Goal: Find specific page/section: Find specific page/section

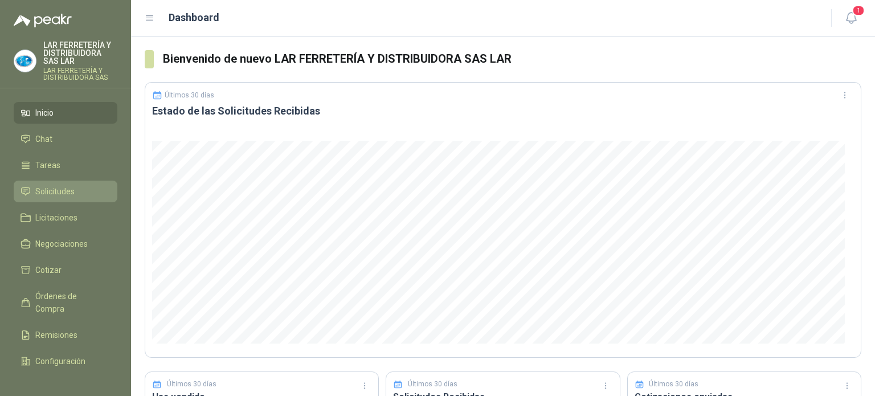
click at [41, 198] on link "Solicitudes" at bounding box center [66, 192] width 104 height 22
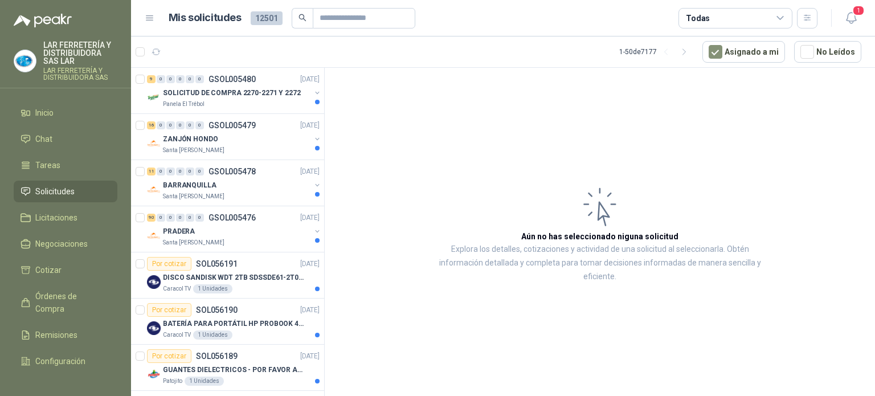
click at [724, 20] on div "Todas" at bounding box center [735, 18] width 114 height 20
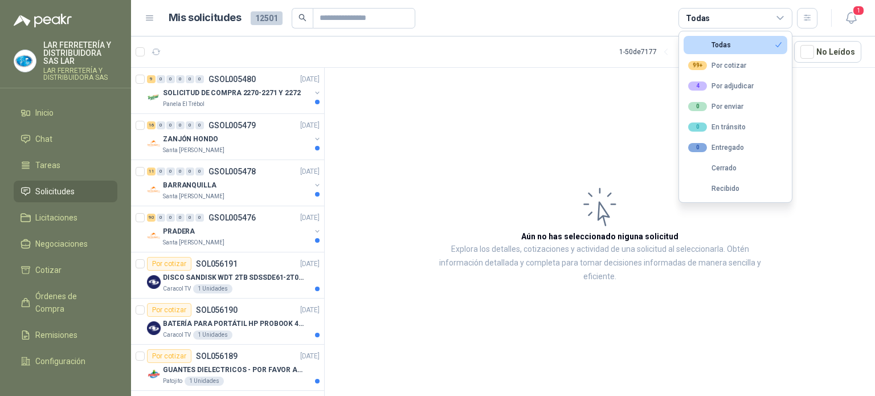
click at [605, 24] on article "Mis solicitudes 12501 Todas" at bounding box center [493, 18] width 649 height 20
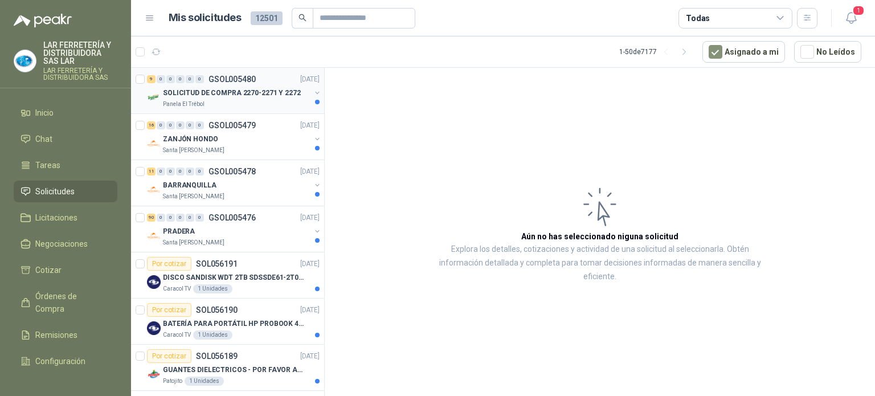
click at [202, 107] on p "Panela El Trébol" at bounding box center [184, 104] width 42 height 9
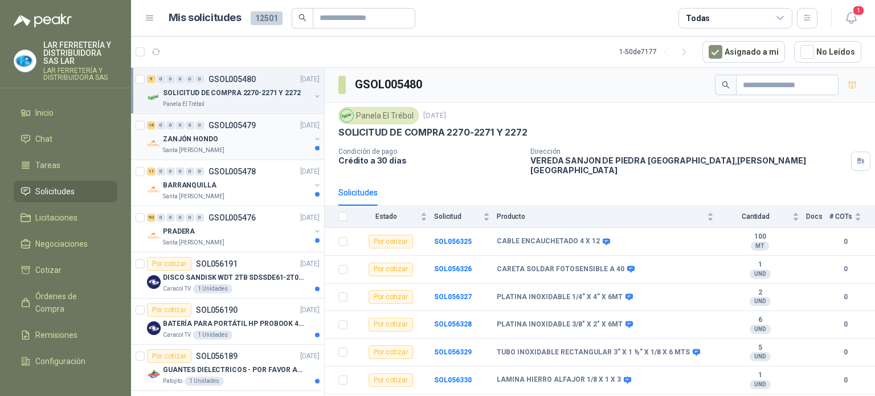
click at [228, 131] on div "16 0 0 0 0 0 GSOL005479 [DATE]" at bounding box center [234, 125] width 175 height 14
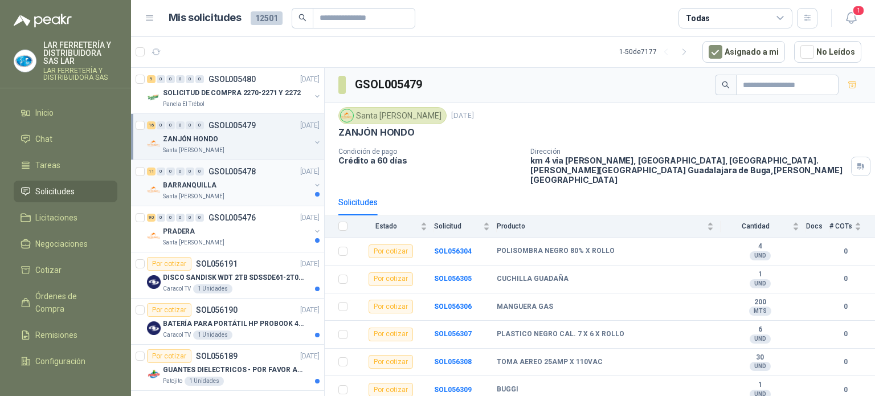
click at [188, 185] on p "BARRANQUILLA" at bounding box center [190, 185] width 54 height 11
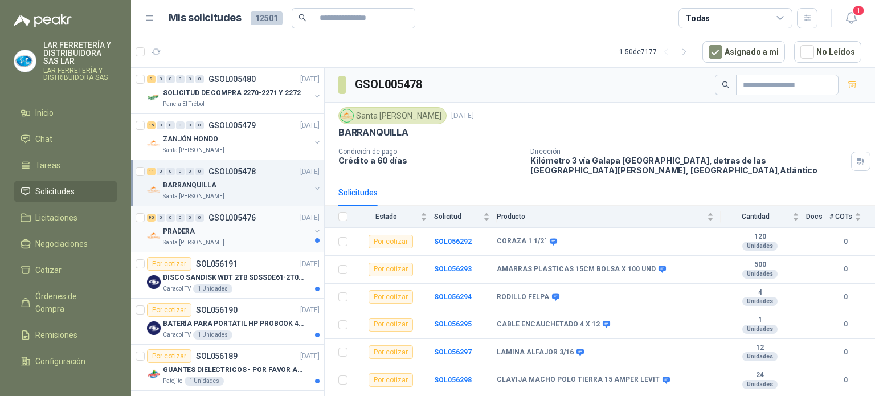
click at [233, 229] on div "PRADERA" at bounding box center [236, 231] width 147 height 14
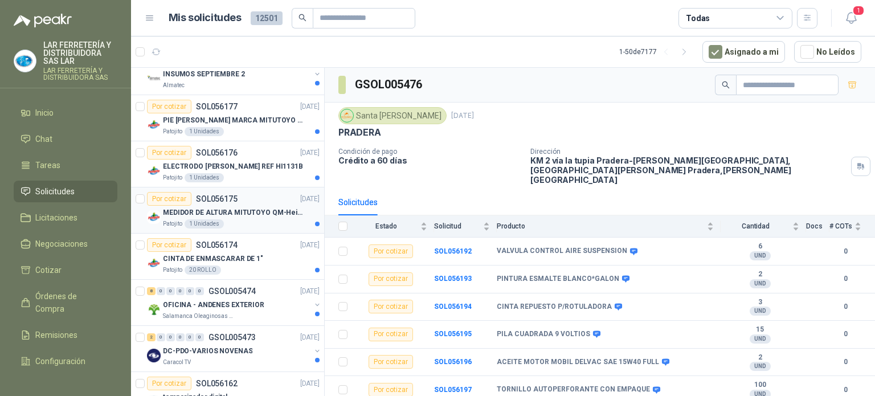
scroll to position [456, 0]
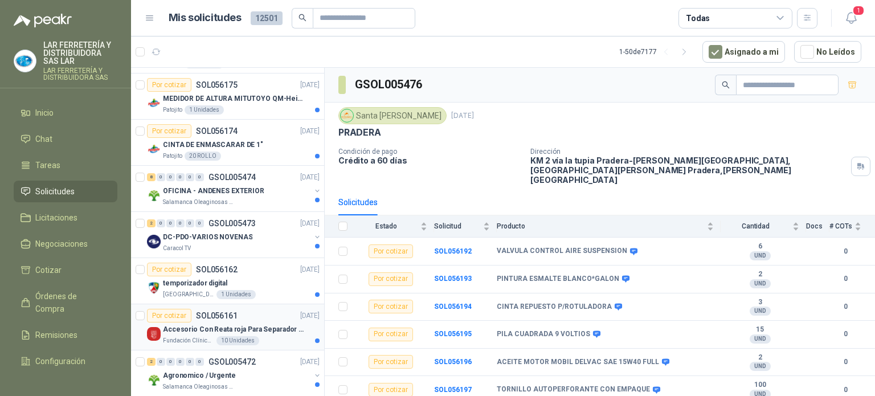
click at [271, 332] on p "Accesorio Con Reata roja Para Separador De Fila" at bounding box center [234, 329] width 142 height 11
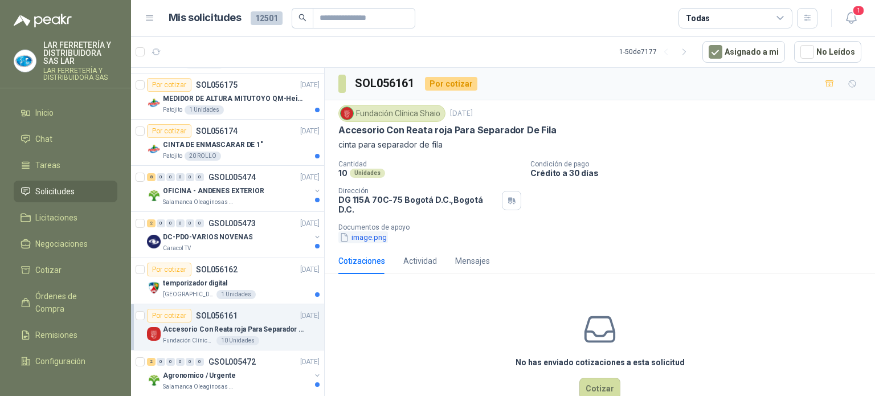
click at [366, 236] on button "image.png" at bounding box center [363, 237] width 50 height 12
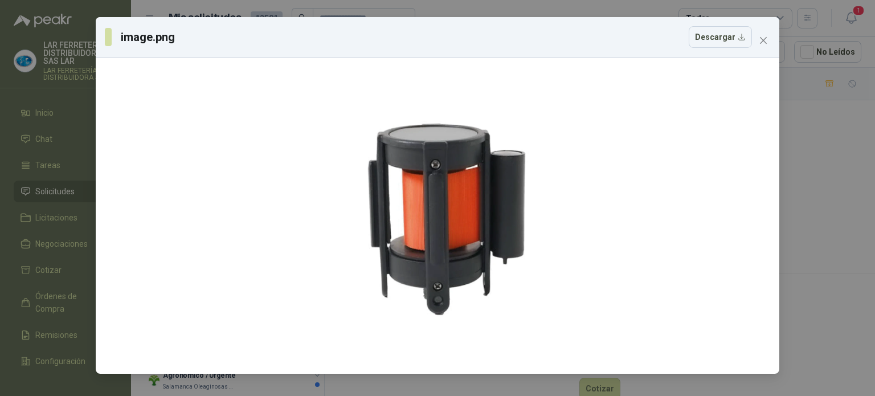
click at [817, 184] on div "image.png Descargar" at bounding box center [437, 198] width 875 height 396
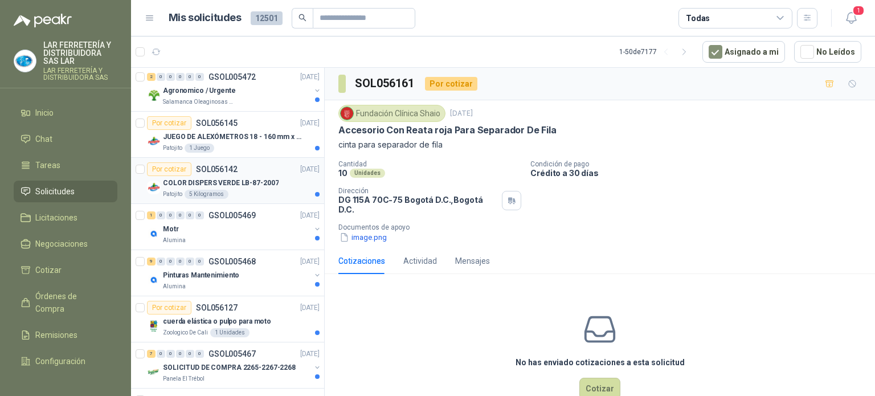
scroll to position [968, 0]
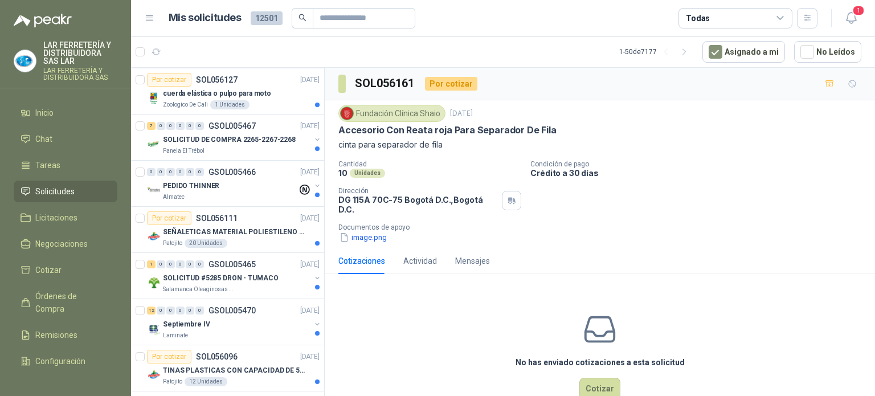
click at [547, 22] on article "Mis solicitudes 12501 Todas" at bounding box center [493, 18] width 649 height 20
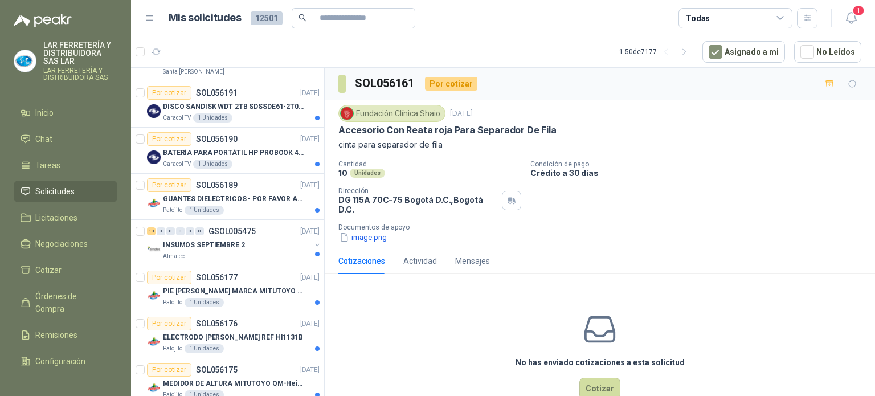
scroll to position [0, 0]
